Goal: Information Seeking & Learning: Learn about a topic

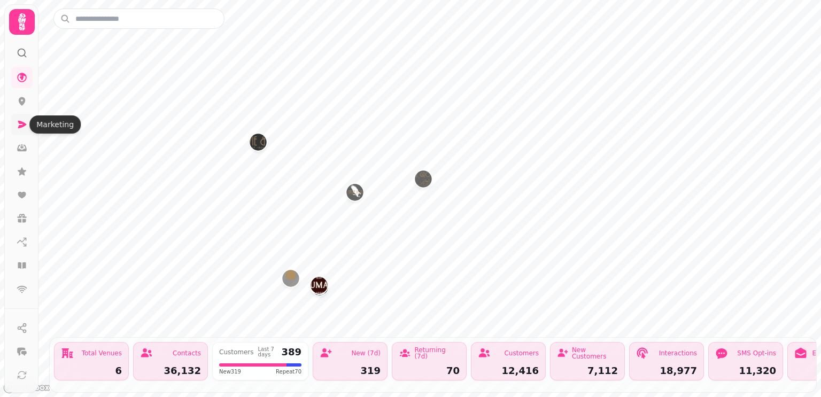
click at [24, 129] on icon at bounding box center [22, 124] width 11 height 11
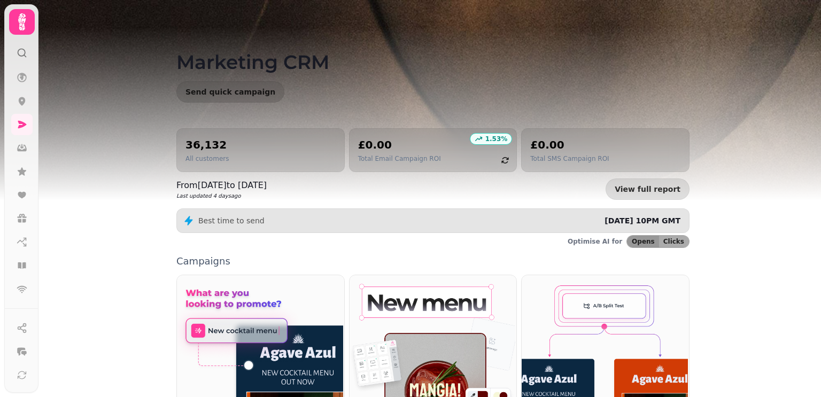
scroll to position [1, 0]
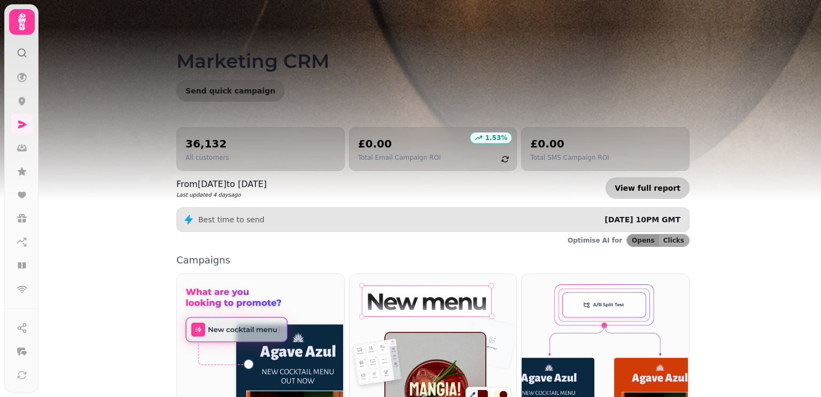
click at [665, 193] on link "View full report" at bounding box center [648, 188] width 84 height 21
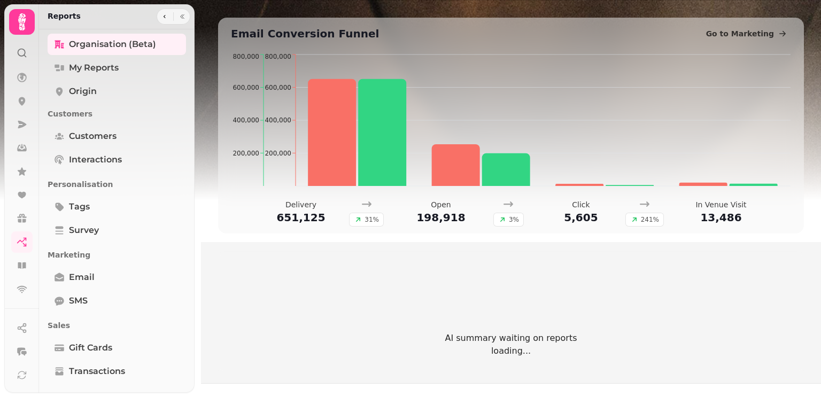
scroll to position [600, 0]
click at [60, 269] on link "Email" at bounding box center [117, 277] width 138 height 21
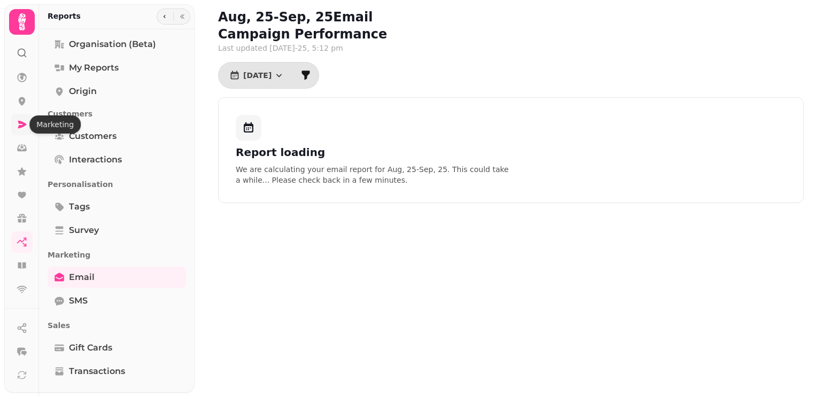
click at [22, 128] on icon at bounding box center [22, 124] width 11 height 11
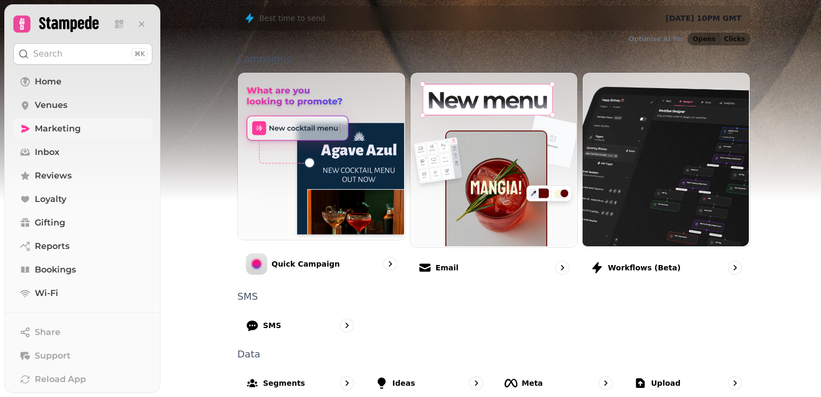
scroll to position [202, 0]
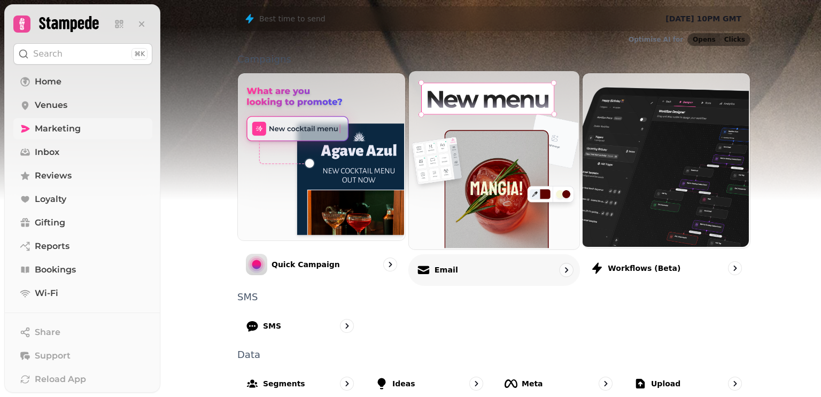
click at [510, 272] on div "Email" at bounding box center [495, 270] width 172 height 32
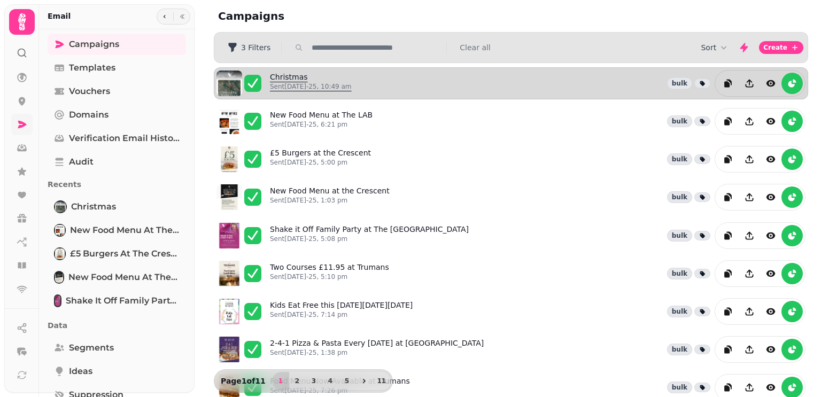
click at [282, 76] on link "Christmas Sent 22nd Aug-25, 10:49 am" at bounding box center [311, 84] width 82 height 24
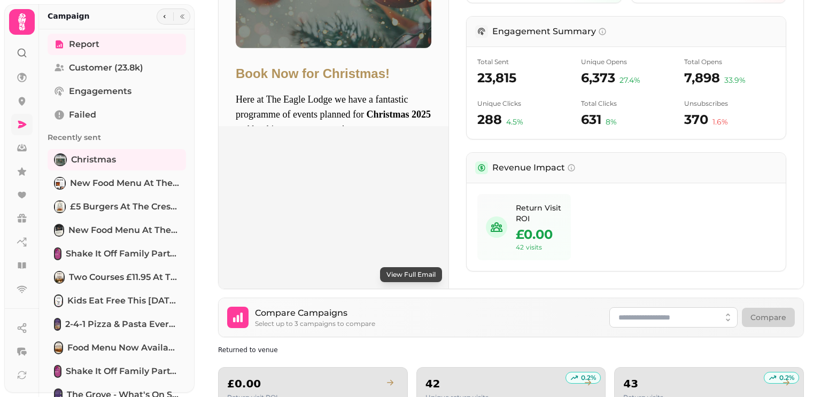
scroll to position [376, 0]
click at [389, 270] on button "View Full Email" at bounding box center [411, 275] width 62 height 15
